Goal: Information Seeking & Learning: Learn about a topic

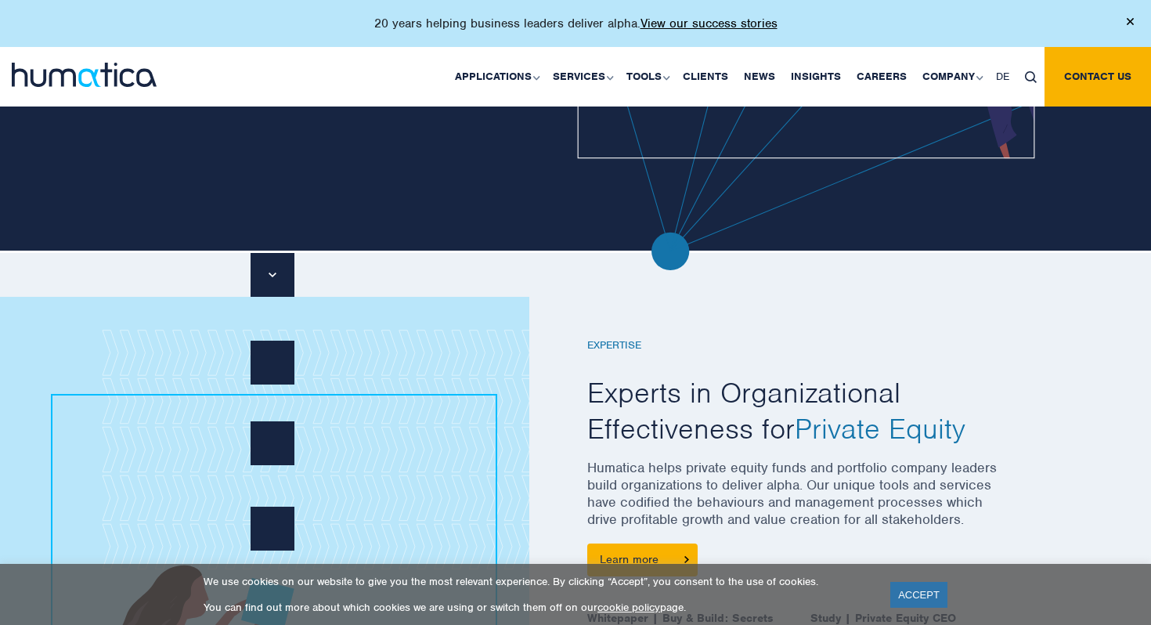
scroll to position [456, 0]
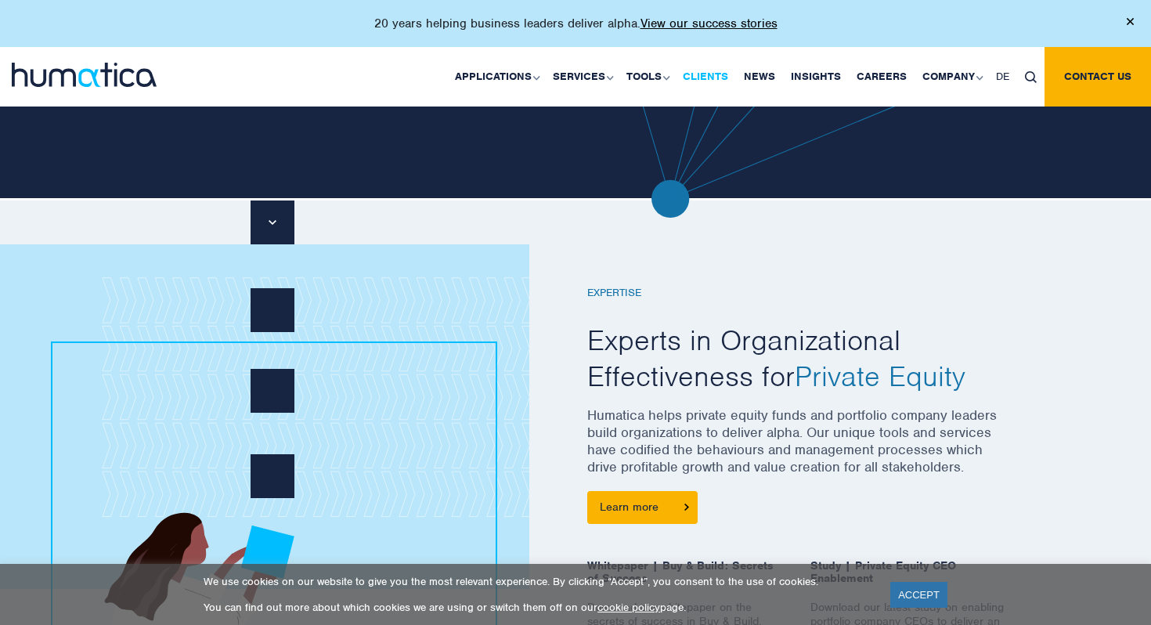
click at [717, 78] on link "Clients" at bounding box center [705, 76] width 61 height 59
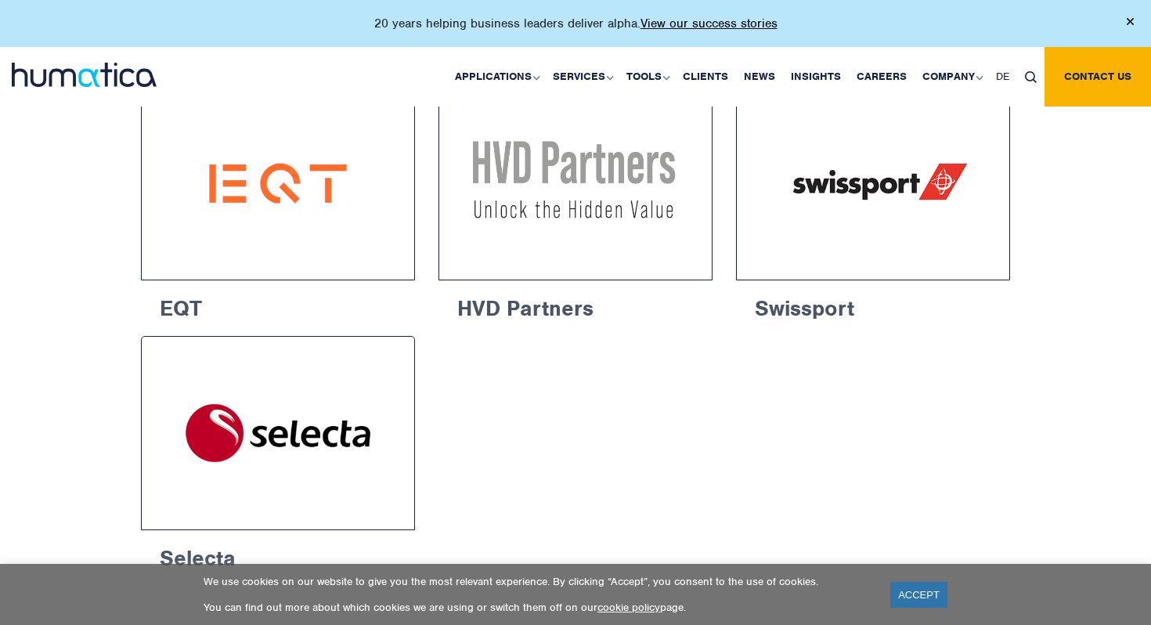
scroll to position [2605, 0]
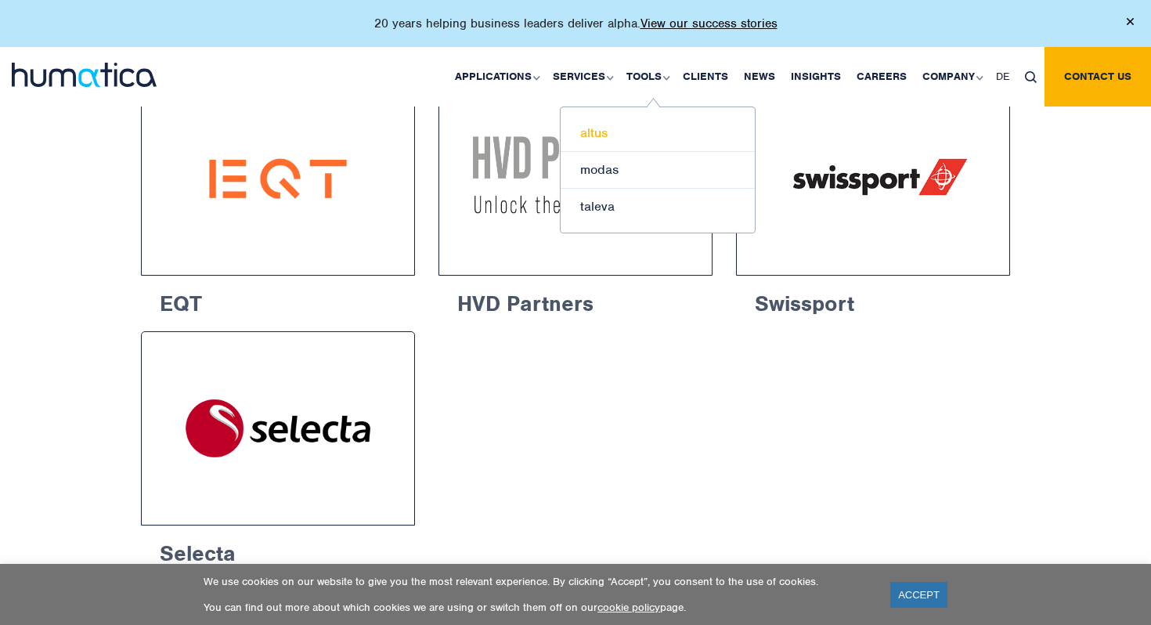
click at [606, 139] on link "altus" at bounding box center [658, 133] width 194 height 37
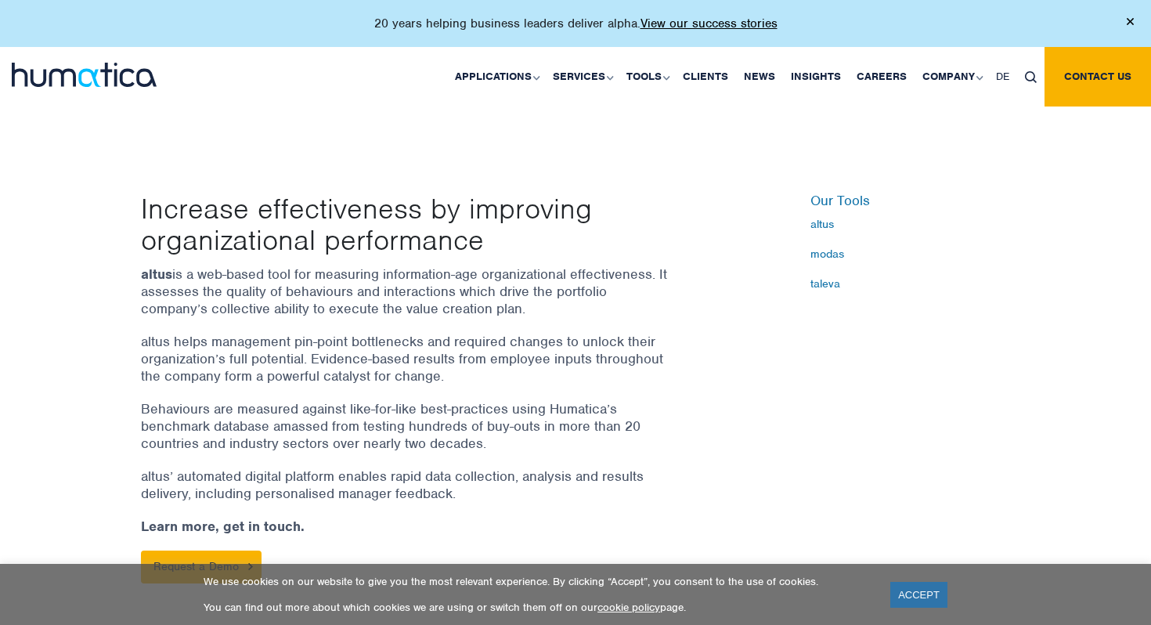
scroll to position [398, 0]
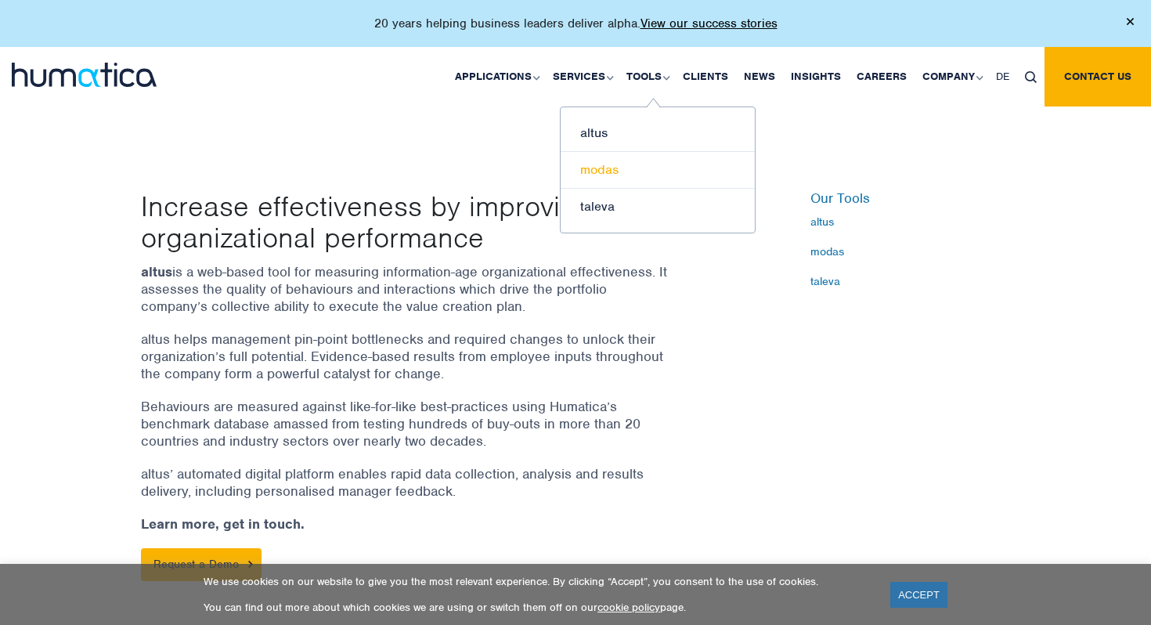
click at [599, 164] on link "modas" at bounding box center [658, 170] width 194 height 37
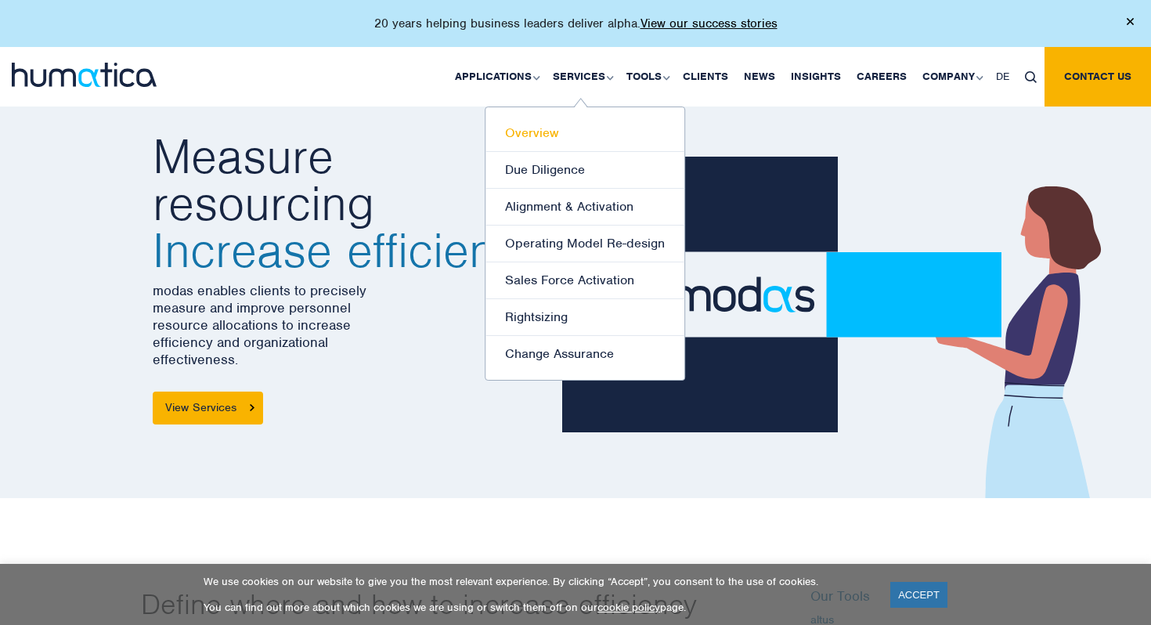
click at [557, 142] on link "Overview" at bounding box center [584, 133] width 199 height 37
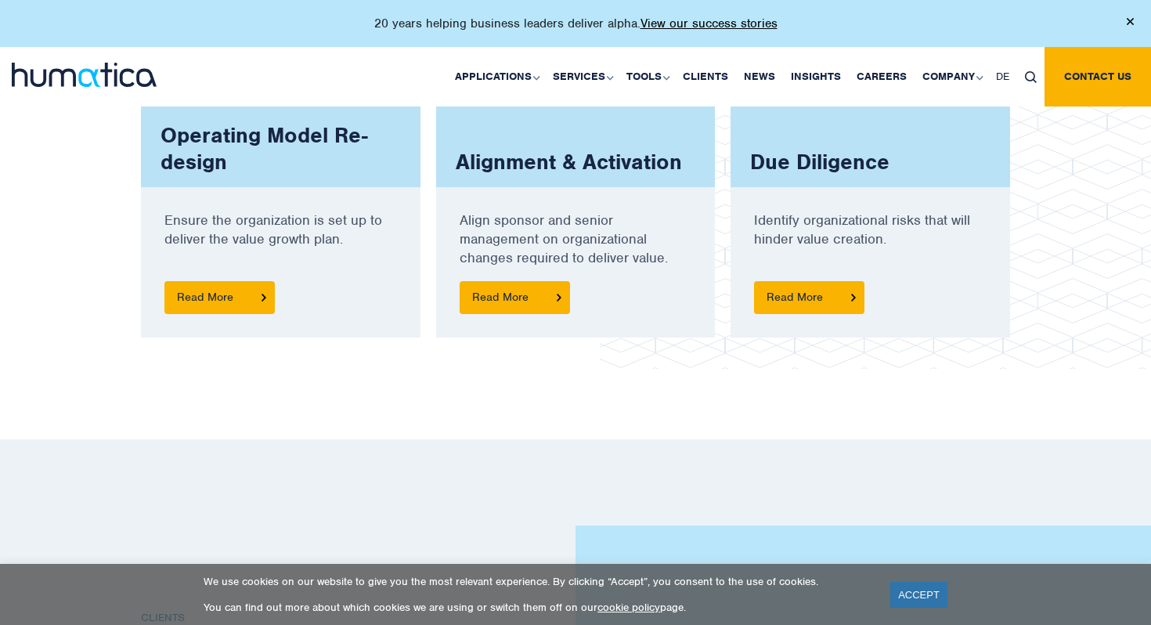
scroll to position [1555, 0]
click at [712, 67] on link "Clients" at bounding box center [705, 76] width 61 height 59
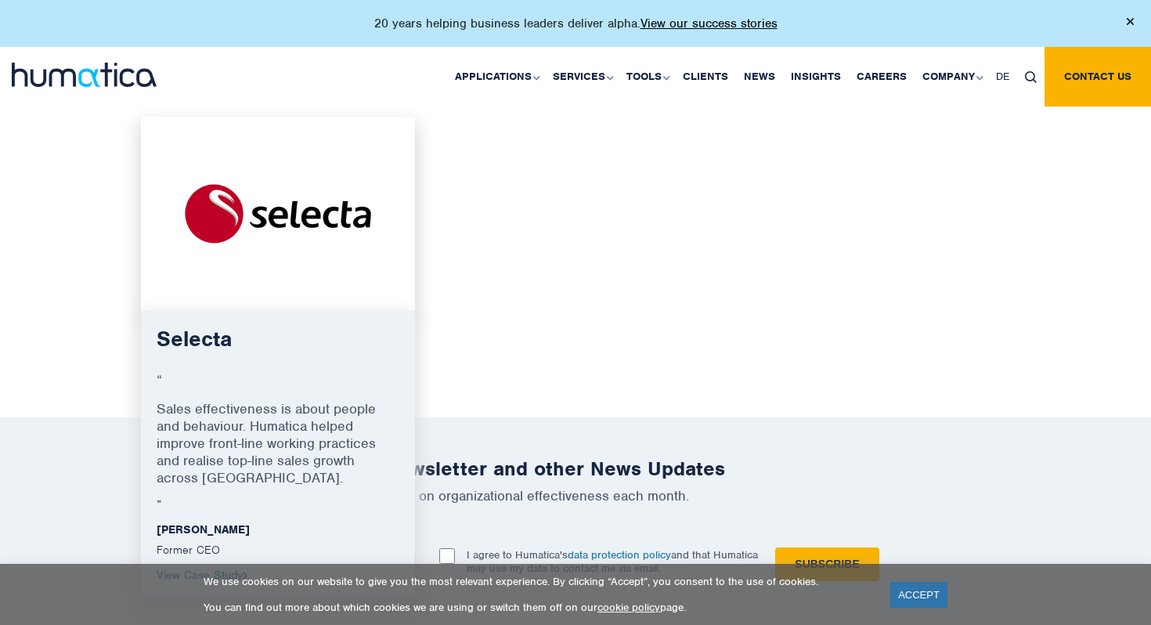
scroll to position [2819, 0]
